Goal: Use online tool/utility: Utilize a website feature to perform a specific function

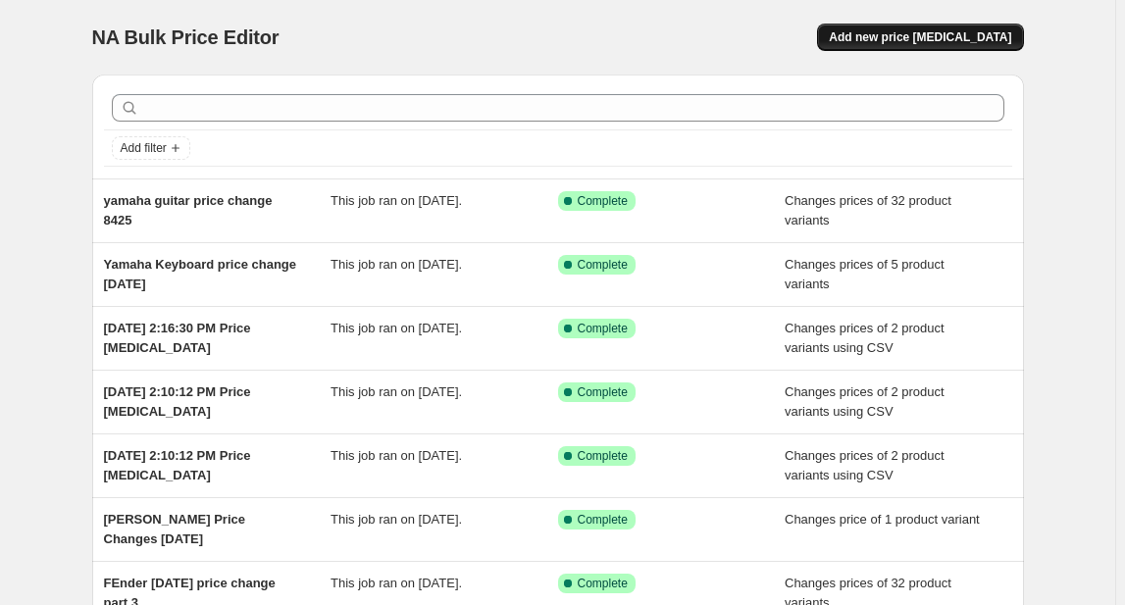
click at [924, 35] on span "Add new price [MEDICAL_DATA]" at bounding box center [920, 37] width 182 height 16
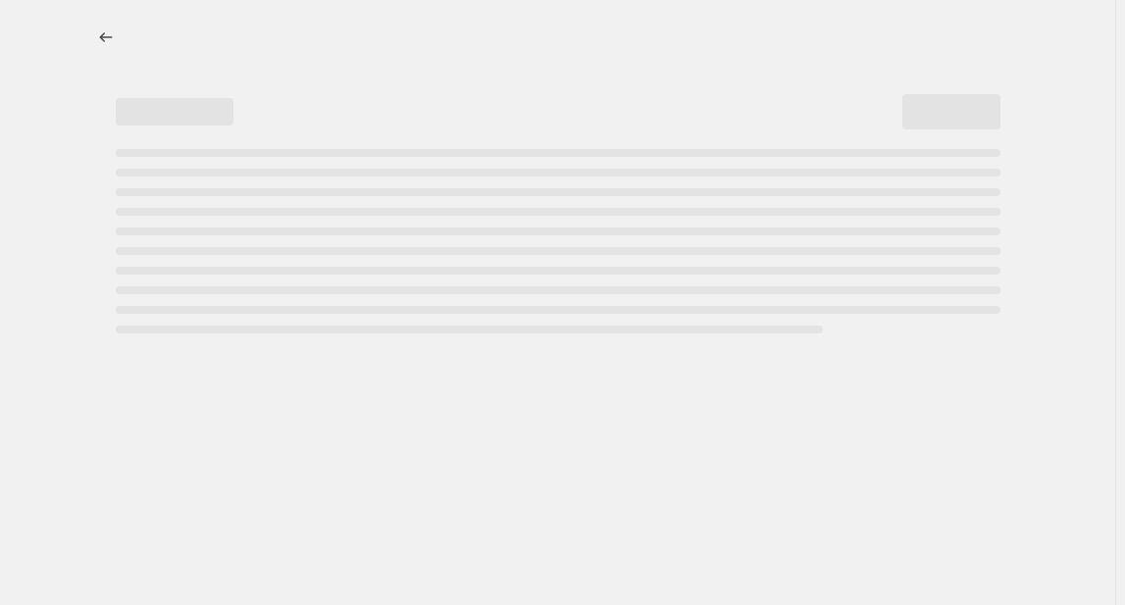
select select "percentage"
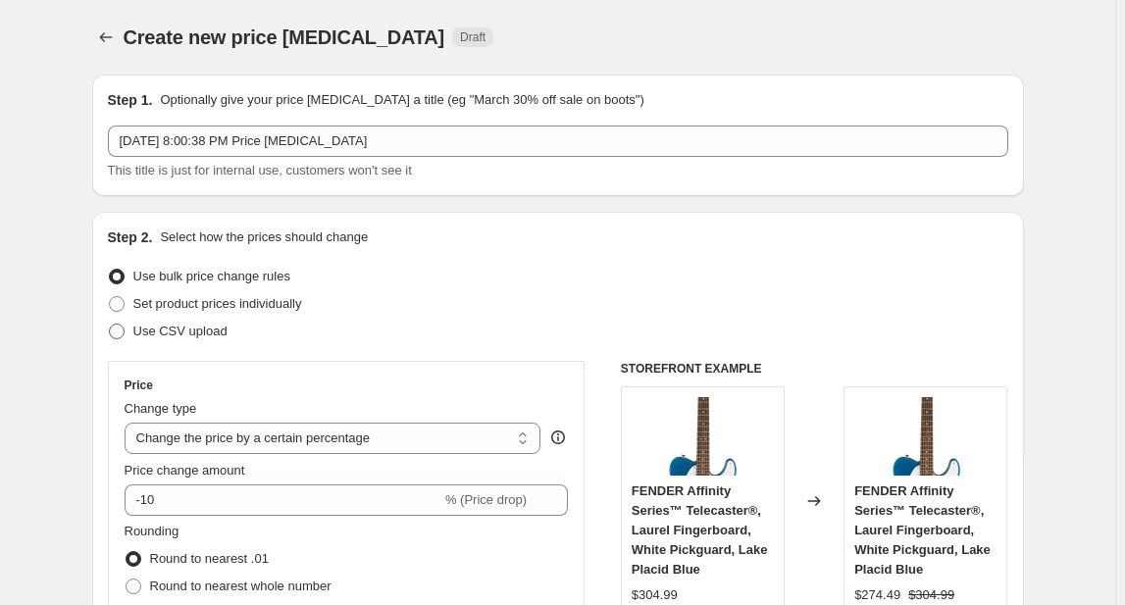
click at [114, 329] on span at bounding box center [117, 332] width 16 height 16
click at [110, 325] on input "Use CSV upload" at bounding box center [109, 324] width 1 height 1
radio input "true"
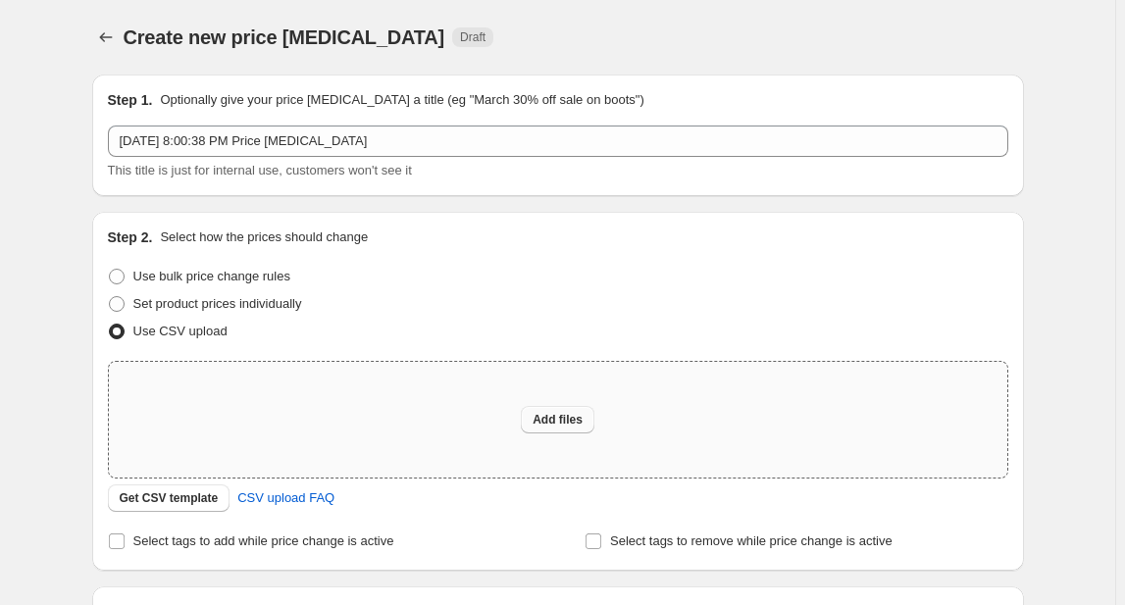
click at [554, 414] on span "Add files" at bounding box center [557, 420] width 50 height 16
type input "C:\fakepath\CSV Trial.csv"
click at [274, 496] on span "CSV upload FAQ" at bounding box center [285, 498] width 97 height 20
click at [181, 497] on span "Get CSV template" at bounding box center [169, 498] width 99 height 16
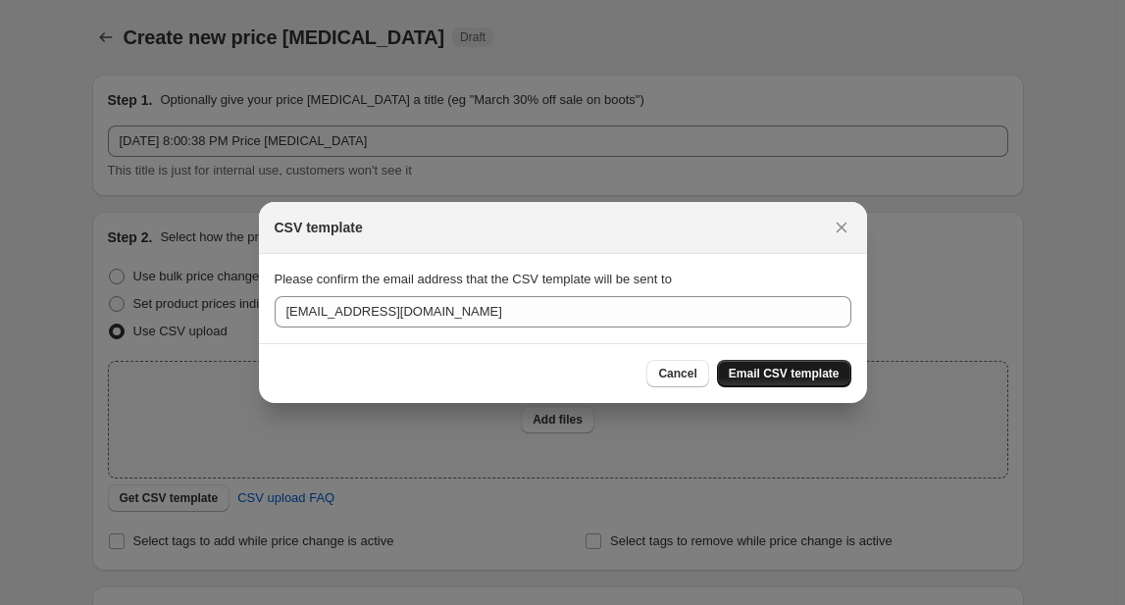
click at [791, 372] on span "Email CSV template" at bounding box center [784, 374] width 111 height 16
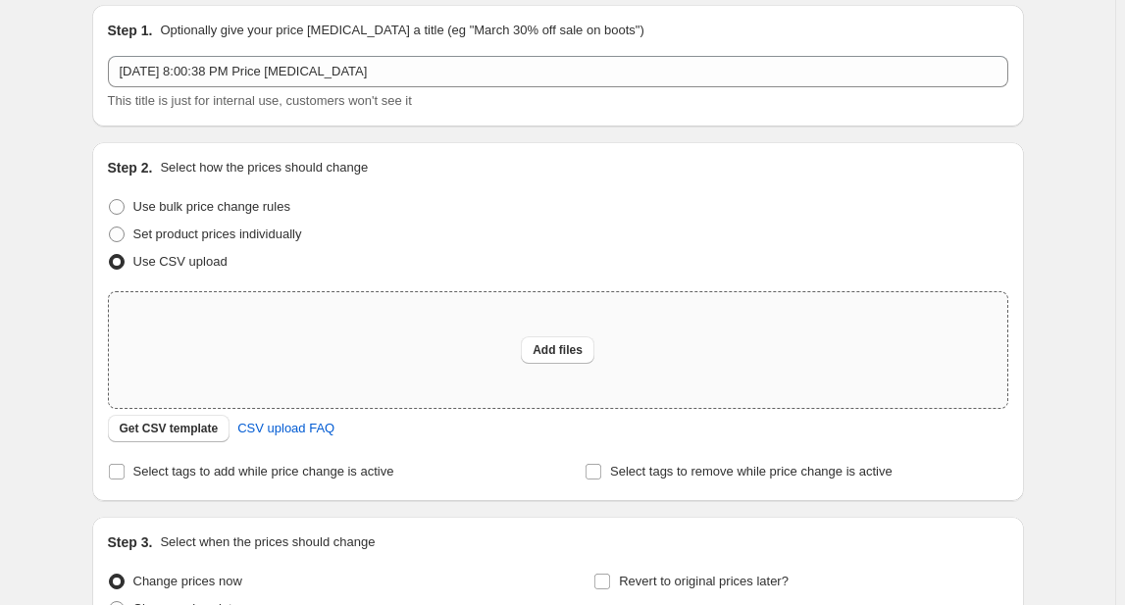
scroll to position [72, 0]
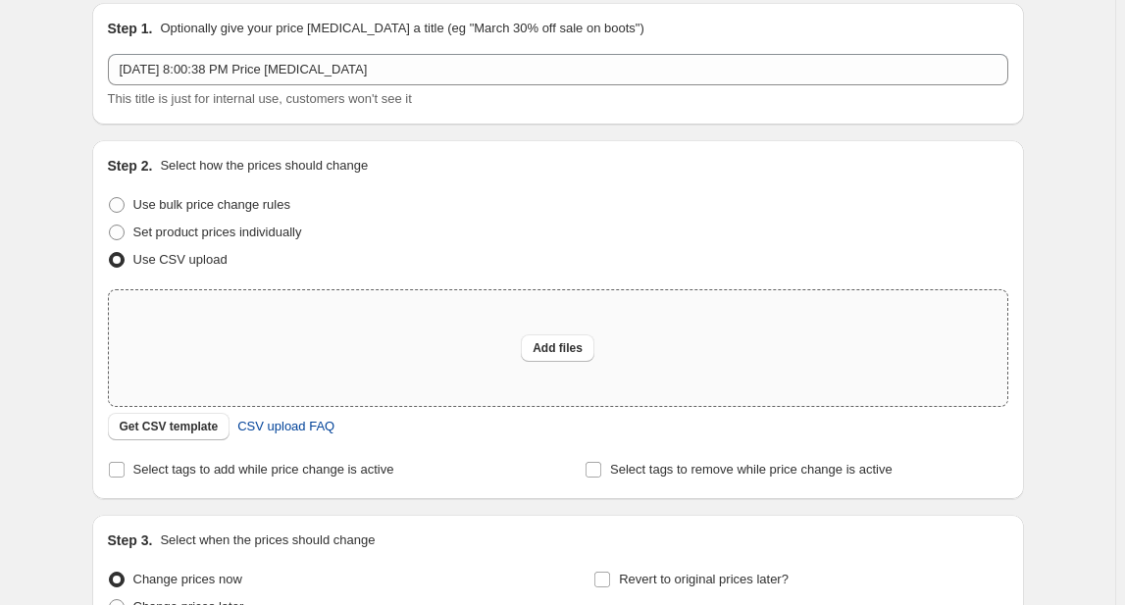
click at [304, 427] on span "CSV upload FAQ" at bounding box center [285, 427] width 97 height 20
